Goal: Information Seeking & Learning: Learn about a topic

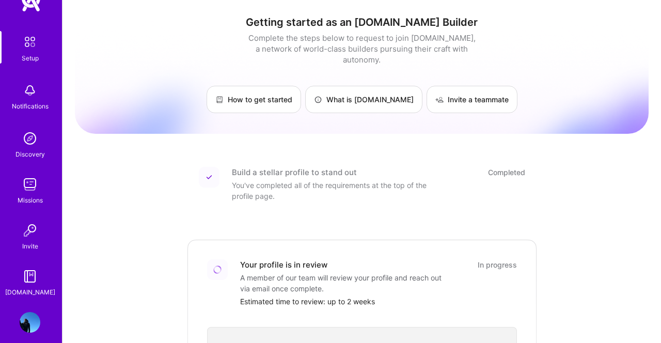
scroll to position [37, 0]
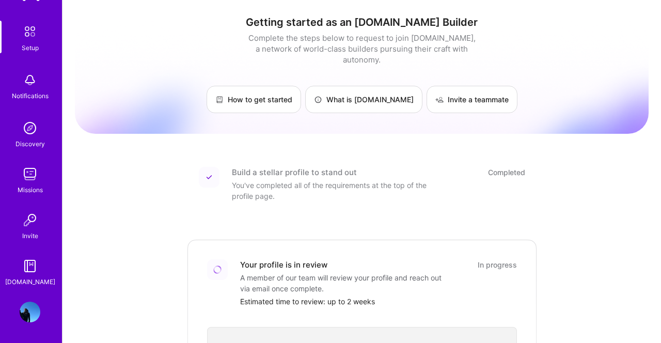
click at [33, 305] on img at bounding box center [30, 312] width 21 height 21
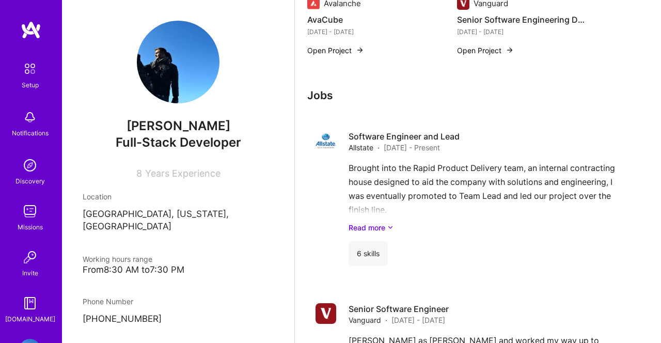
scroll to position [846, 0]
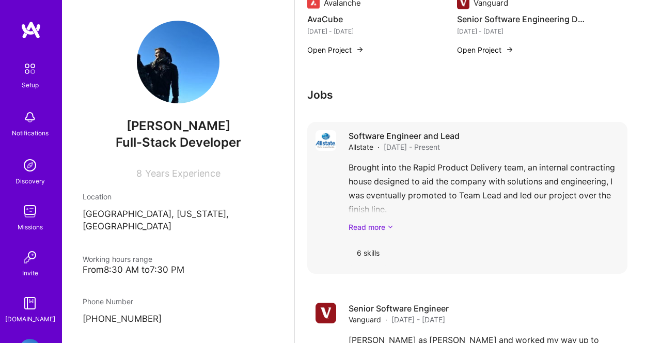
click at [389, 222] on icon at bounding box center [390, 227] width 6 height 11
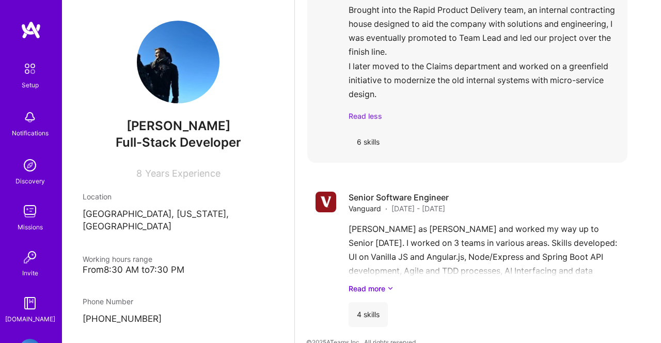
scroll to position [1008, 0]
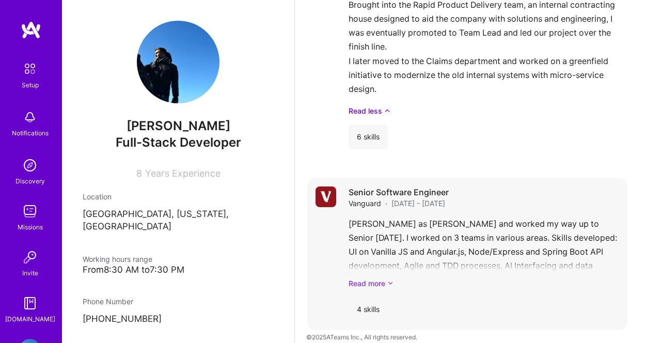
click at [370, 278] on link "Read more" at bounding box center [484, 283] width 271 height 11
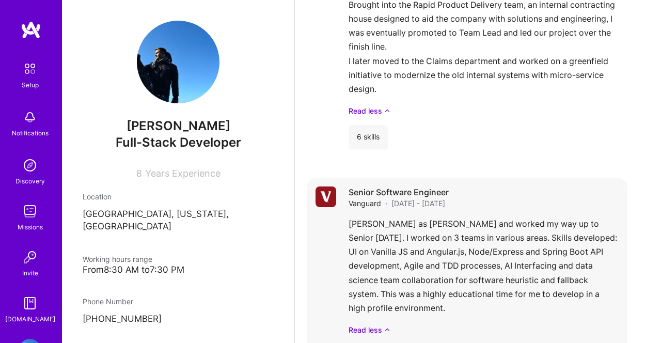
drag, startPoint x: 458, startPoint y: 295, endPoint x: 343, endPoint y: 208, distance: 144.7
click at [343, 208] on div "Senior Software Engineer Vanguard · [DATE] - [DATE] [PERSON_NAME] as [PERSON_NA…" at bounding box center [467, 277] width 320 height 198
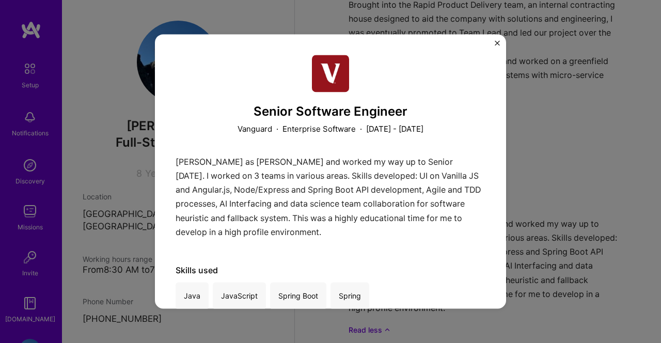
drag, startPoint x: 339, startPoint y: 230, endPoint x: 174, endPoint y: 163, distance: 177.8
click at [174, 163] on div "Senior Software Engineer Vanguard · Enterprise Software · [DATE] - [DATE] [PERS…" at bounding box center [330, 171] width 351 height 274
drag, startPoint x: 175, startPoint y: 160, endPoint x: 323, endPoint y: 235, distance: 166.1
click at [323, 235] on div "Senior Software Engineer Vanguard · Enterprise Software · [DATE] - [DATE] [PERS…" at bounding box center [330, 171] width 351 height 274
copy p "[PERSON_NAME] as [PERSON_NAME] and worked my way up to Senior [DATE]. I worked …"
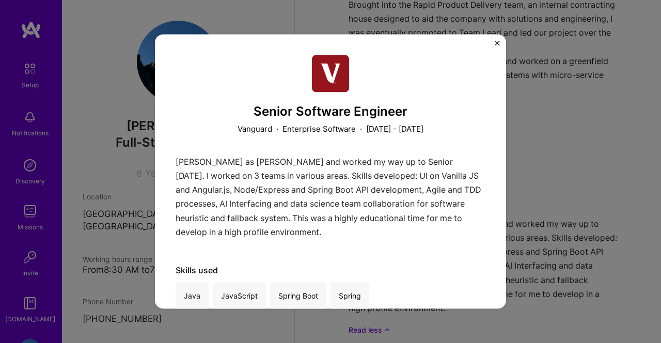
click at [495, 43] on img "Close" at bounding box center [497, 42] width 5 height 5
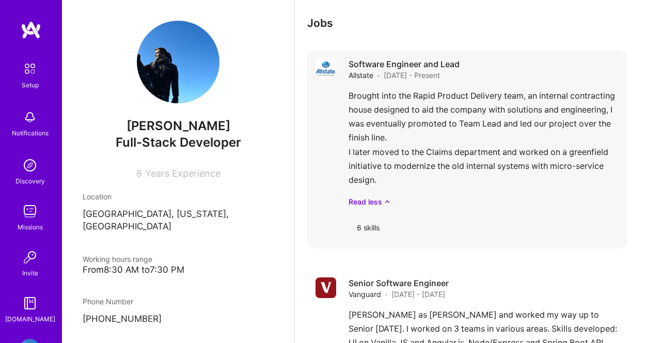
scroll to position [915, 0]
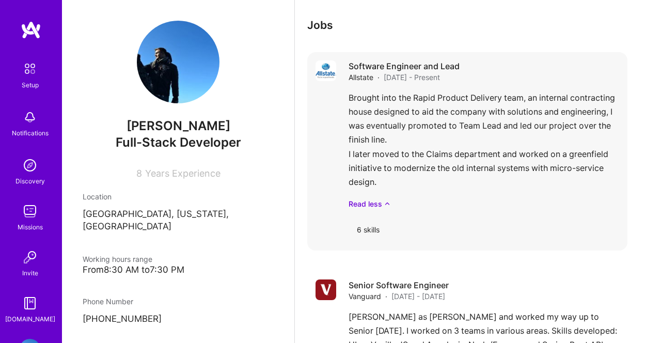
click at [398, 129] on div "Brought into the Rapid Product Delivery team, an internal contracting house des…" at bounding box center [484, 150] width 271 height 118
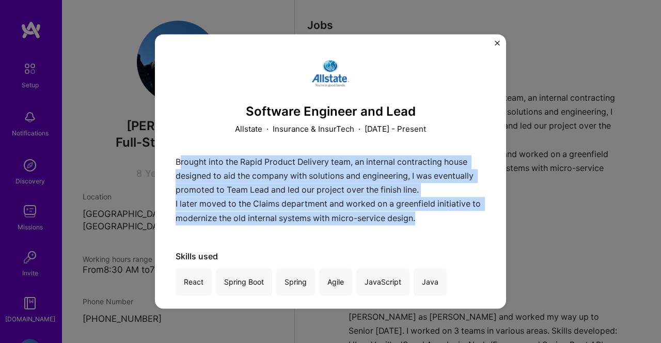
drag, startPoint x: 426, startPoint y: 220, endPoint x: 179, endPoint y: 166, distance: 252.8
click at [179, 165] on div "Brought into the Rapid Product Delivery team, an internal contracting house des…" at bounding box center [331, 192] width 310 height 75
copy div "Brought into the Rapid Product Delivery team, an internal contracting house des…"
